Goal: Find specific page/section: Find specific page/section

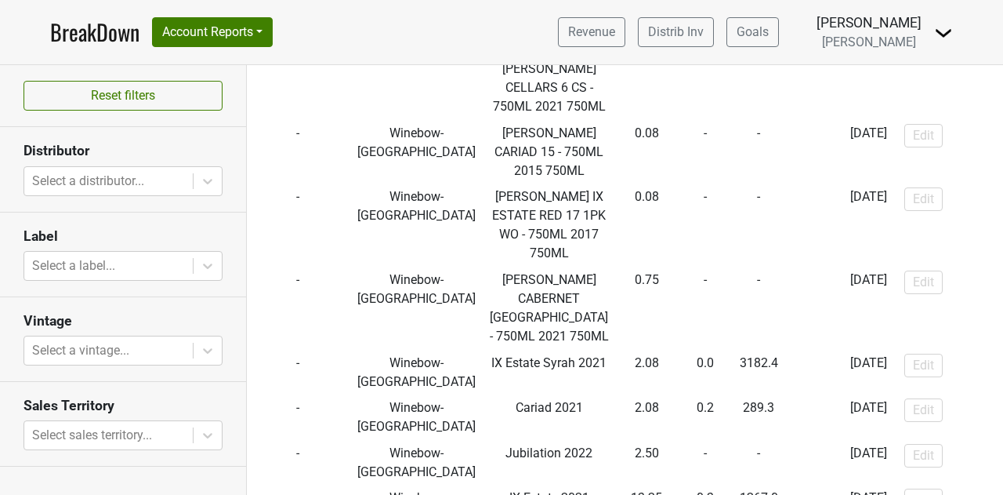
scroll to position [1568, 0]
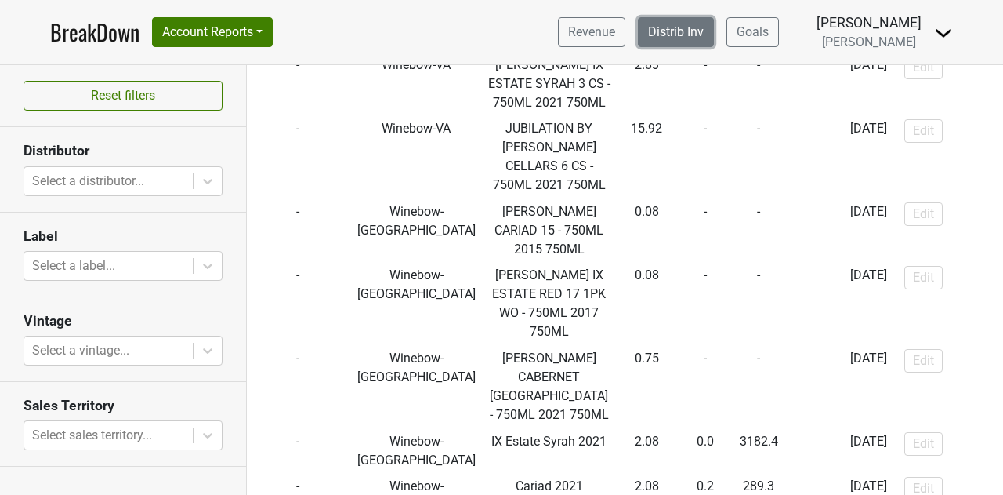
click at [698, 42] on link "Distrib Inv" at bounding box center [676, 32] width 76 height 30
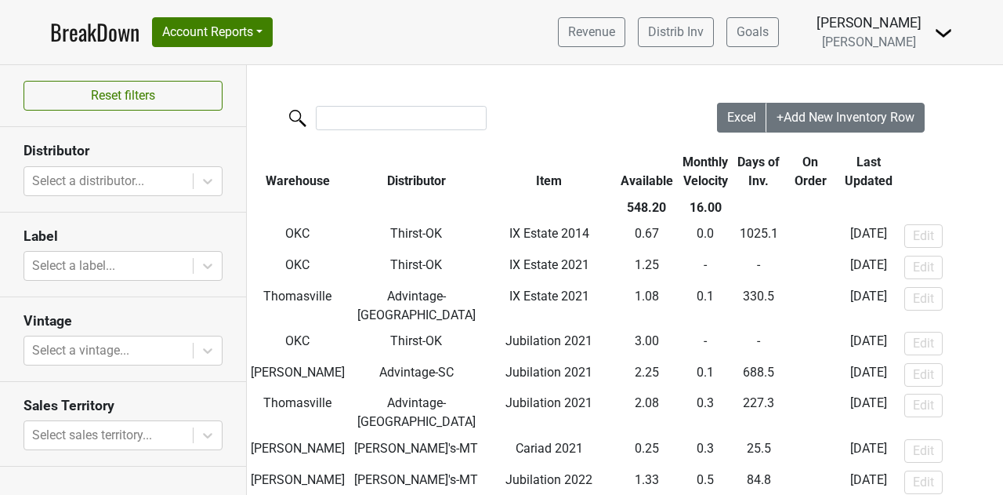
click at [377, 184] on th "Distributor" at bounding box center [417, 171] width 136 height 45
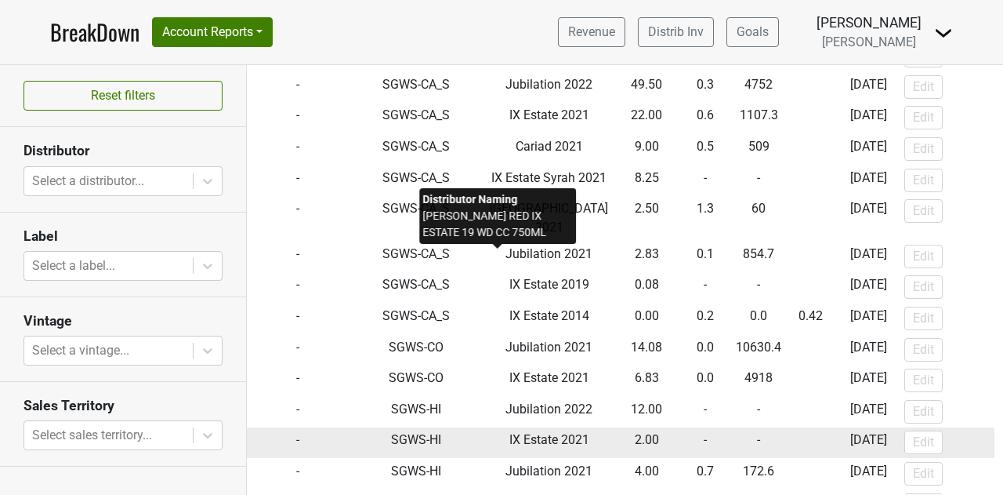
scroll to position [1019, 0]
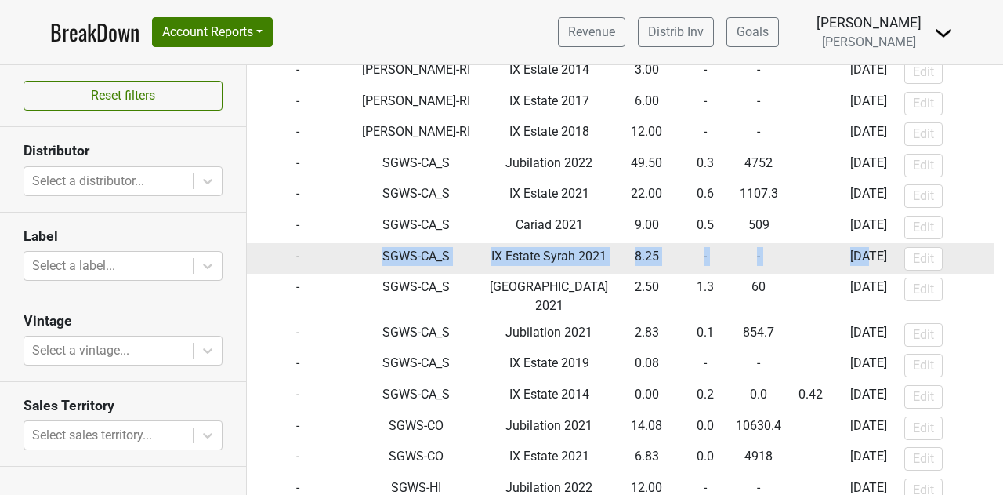
drag, startPoint x: 350, startPoint y: 186, endPoint x: 814, endPoint y: 212, distance: 464.8
click at [814, 243] on tr "- SGWS-CA_S IX Estate Syrah 2021 8.25 - - [DATE] Edit" at bounding box center [621, 258] width 748 height 31
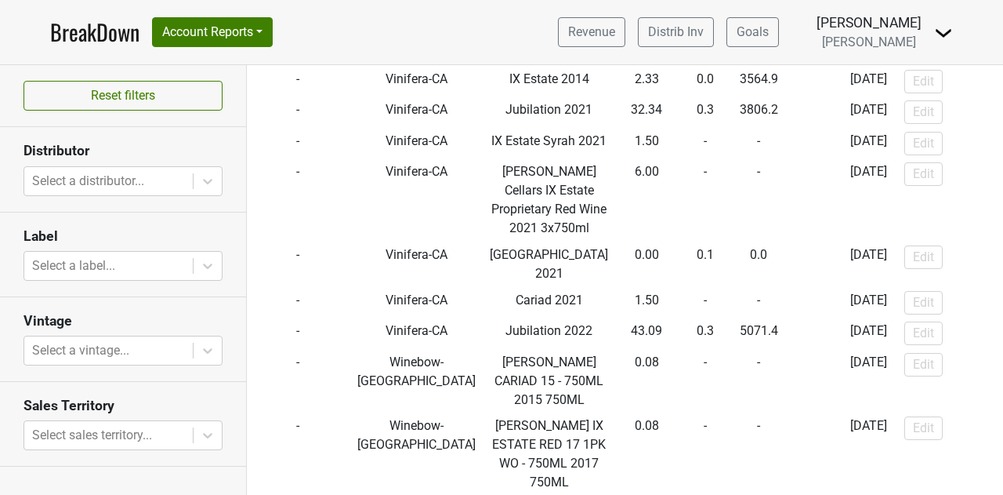
scroll to position [2743, 0]
